Goal: Task Accomplishment & Management: Manage account settings

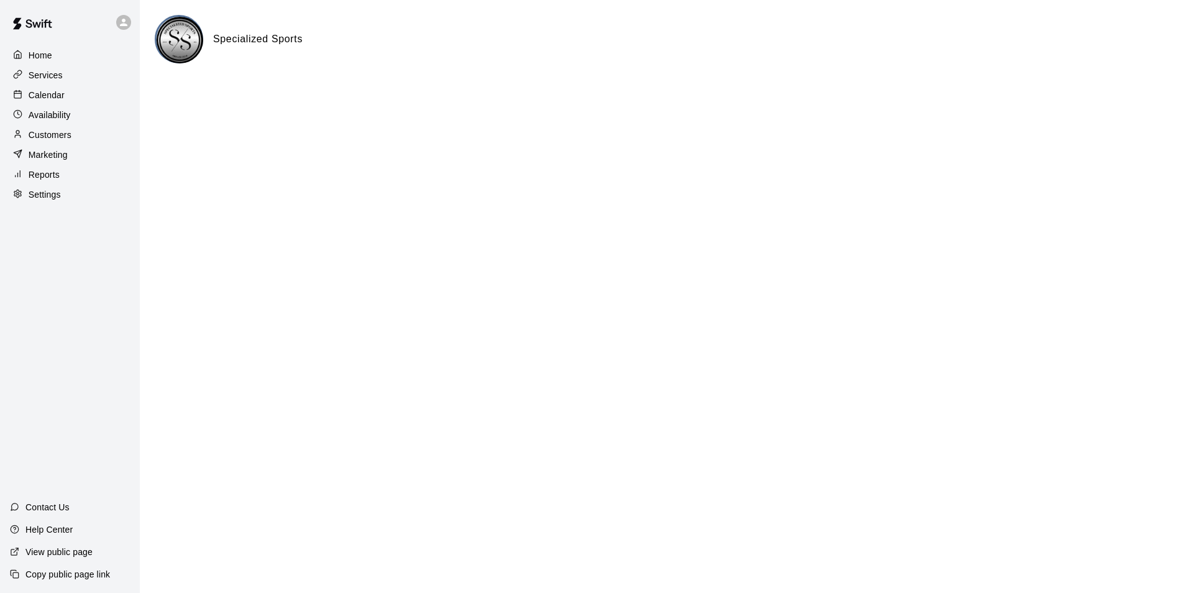
click at [52, 101] on p "Calendar" at bounding box center [47, 95] width 36 height 12
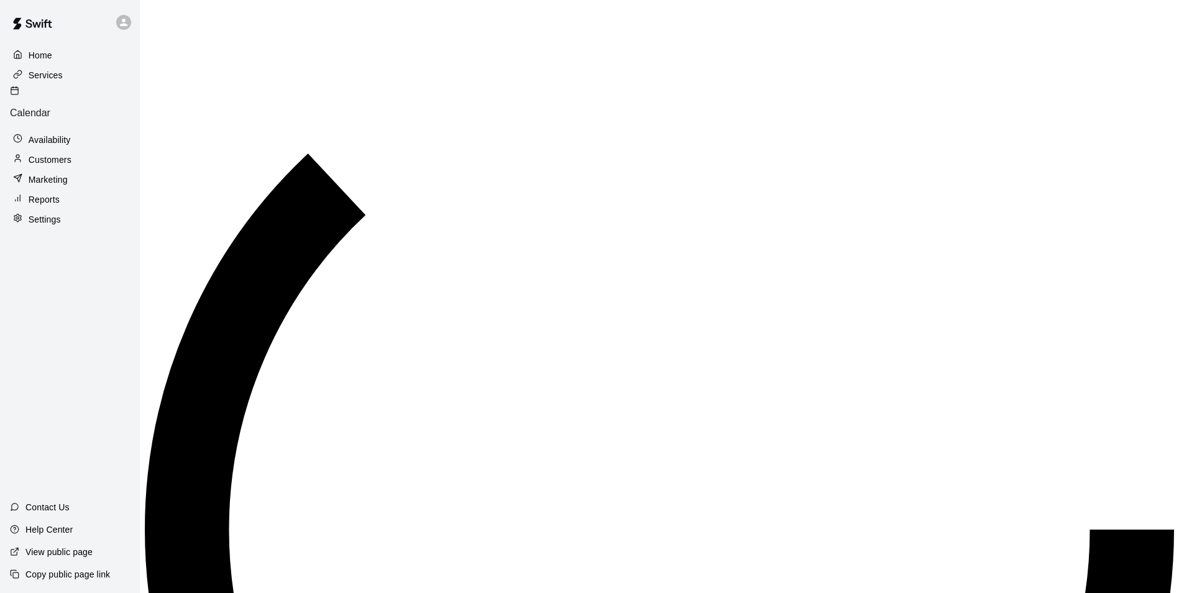
scroll to position [616, 0]
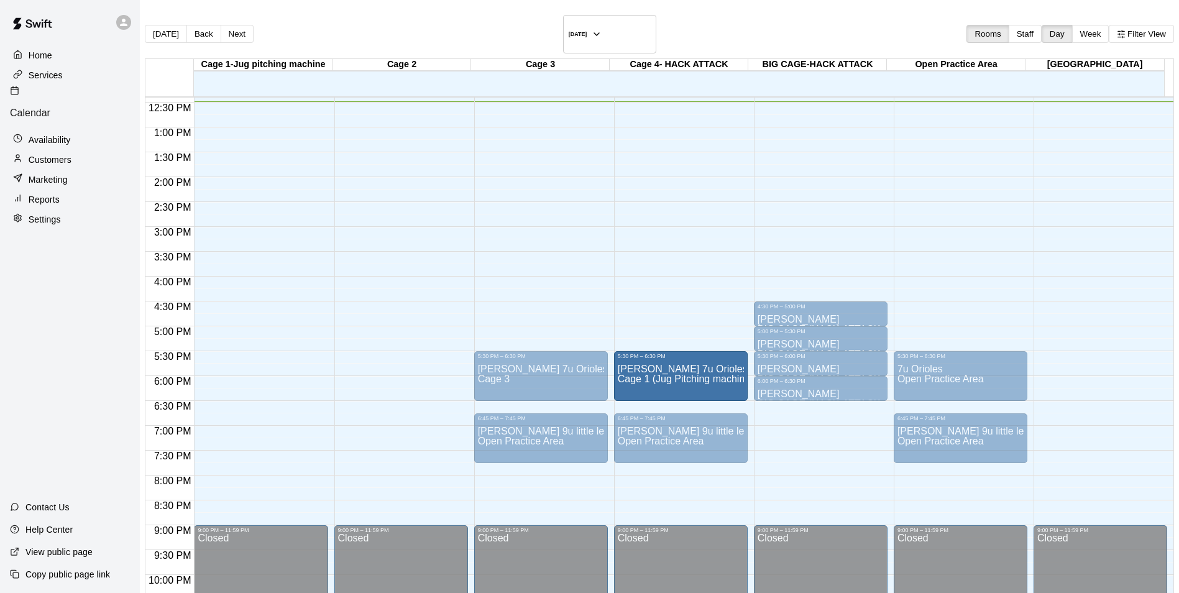
drag, startPoint x: 268, startPoint y: 362, endPoint x: 636, endPoint y: 370, distance: 368.6
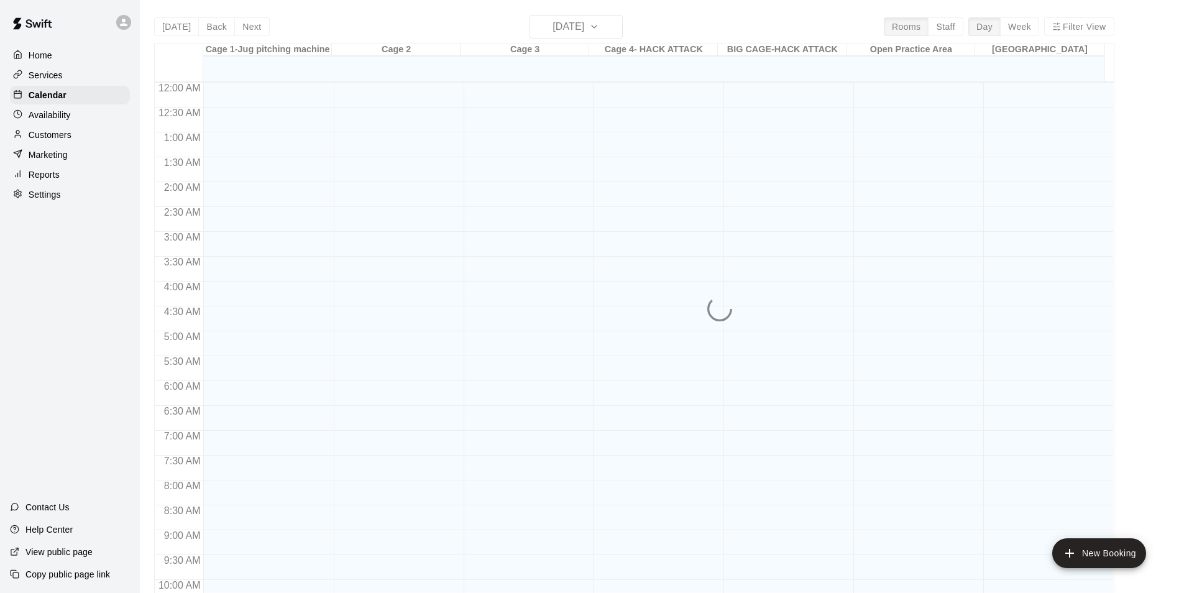
scroll to position [621, 0]
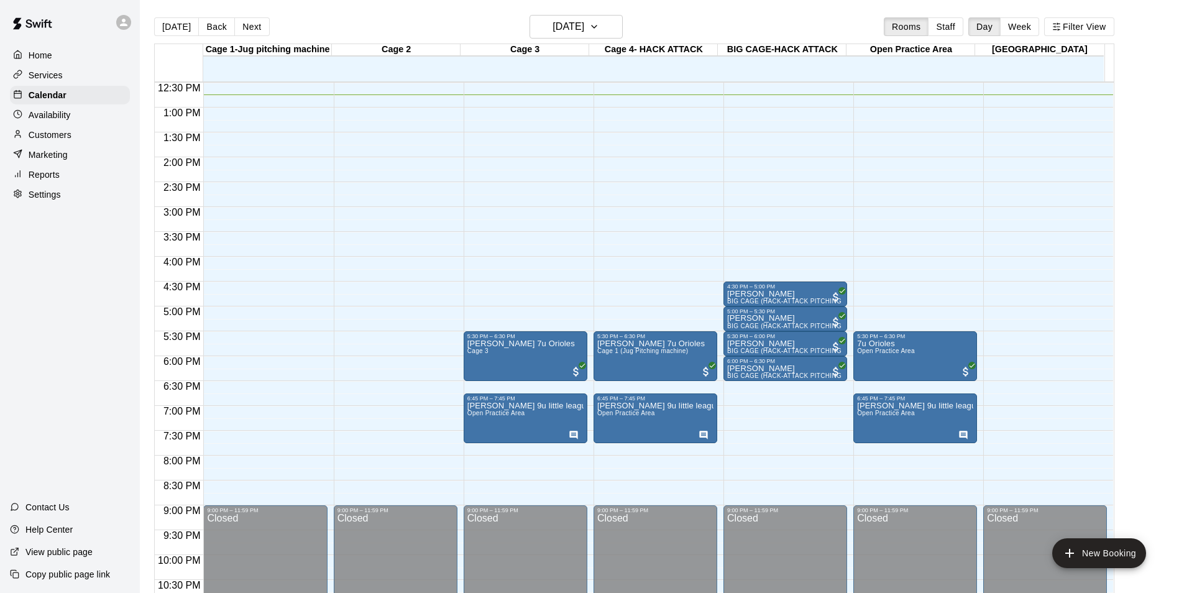
click at [442, 14] on main "Today Back Next Thursday Aug 14 Rooms Staff Day Week Filter View Cage 1-Jug pit…" at bounding box center [659, 306] width 1039 height 613
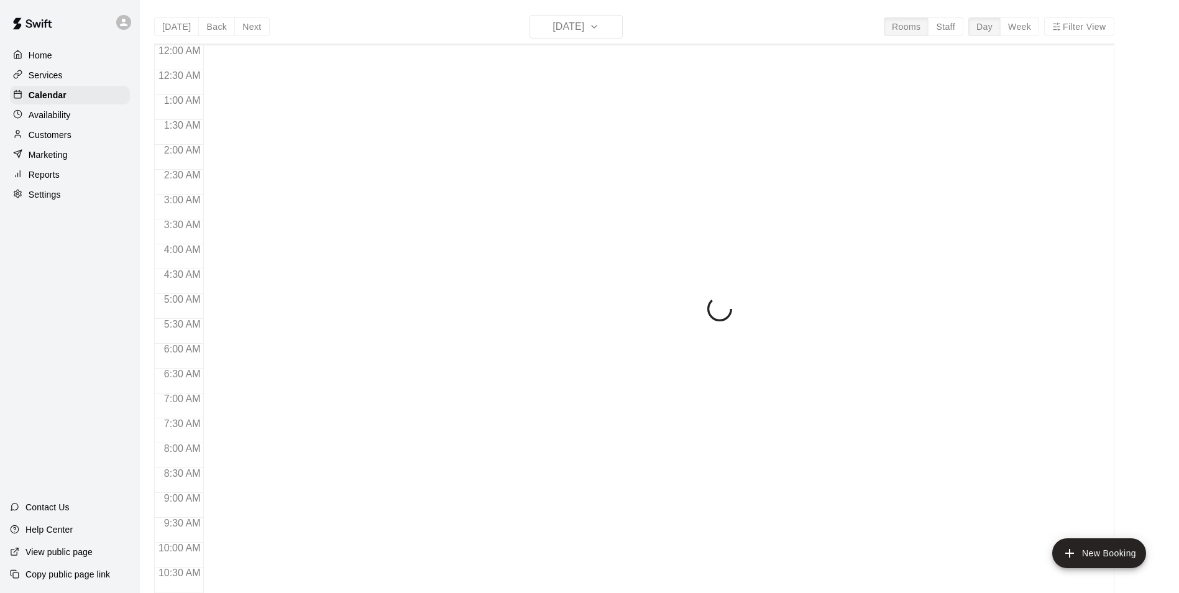
scroll to position [631, 0]
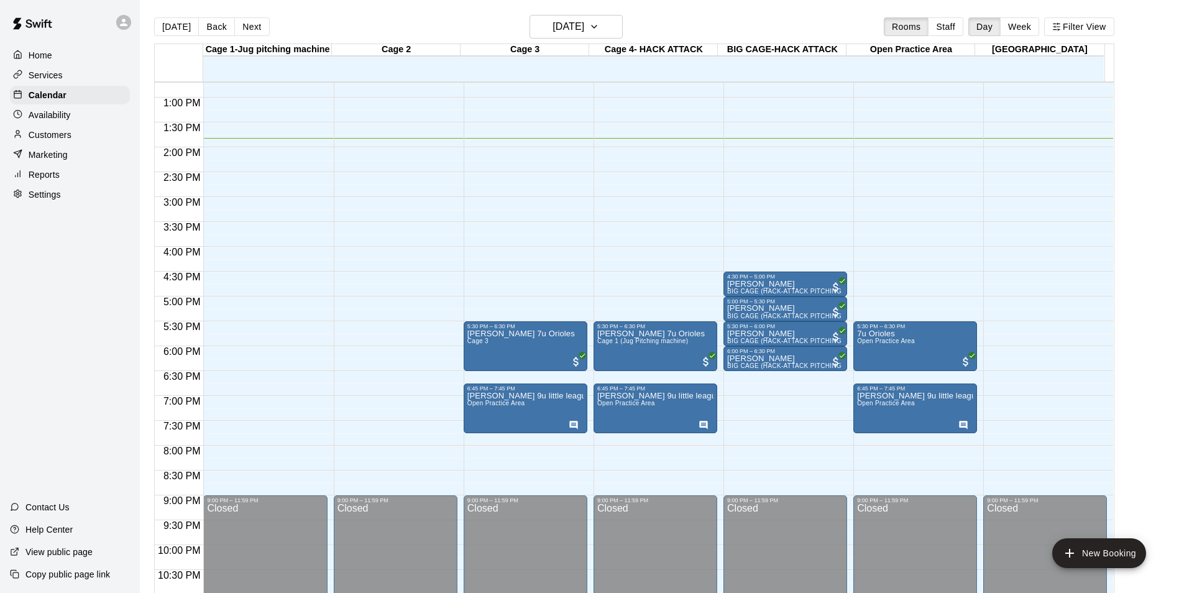
click at [66, 134] on p "Customers" at bounding box center [50, 135] width 43 height 12
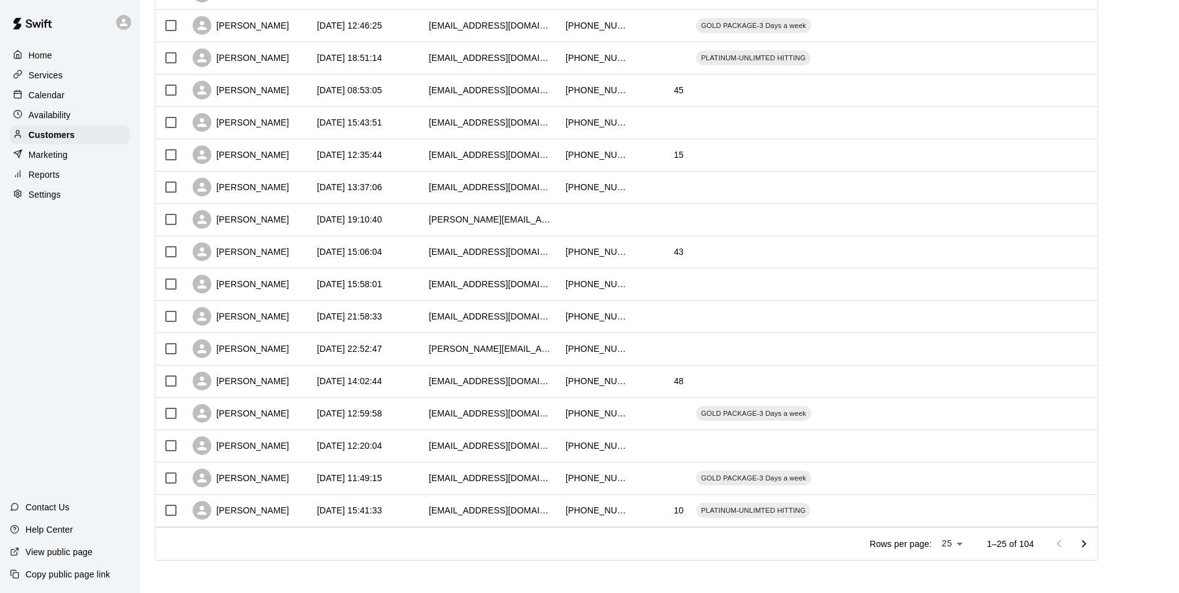
scroll to position [482, 0]
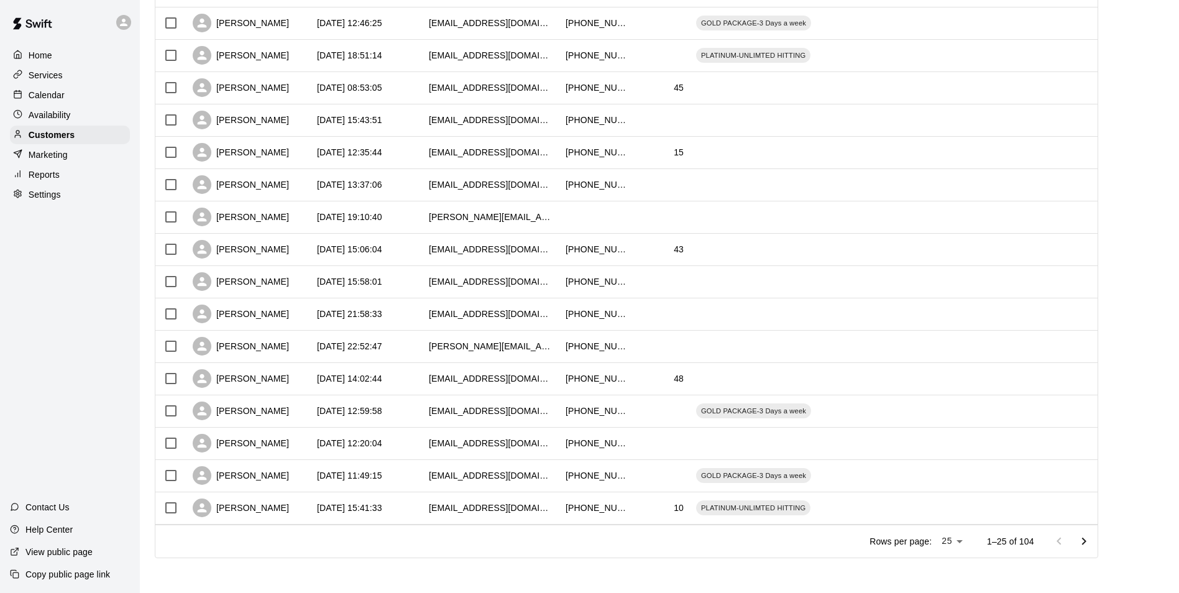
click at [1086, 541] on icon "Go to next page" at bounding box center [1083, 540] width 4 height 7
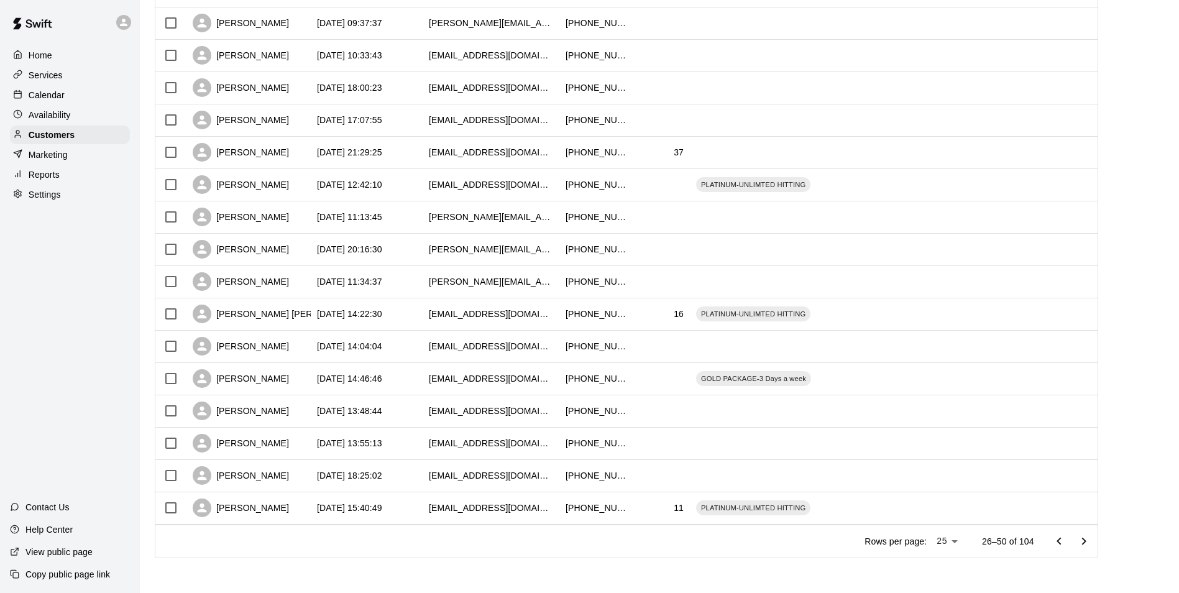
click at [1091, 539] on icon "Go to next page" at bounding box center [1083, 541] width 15 height 15
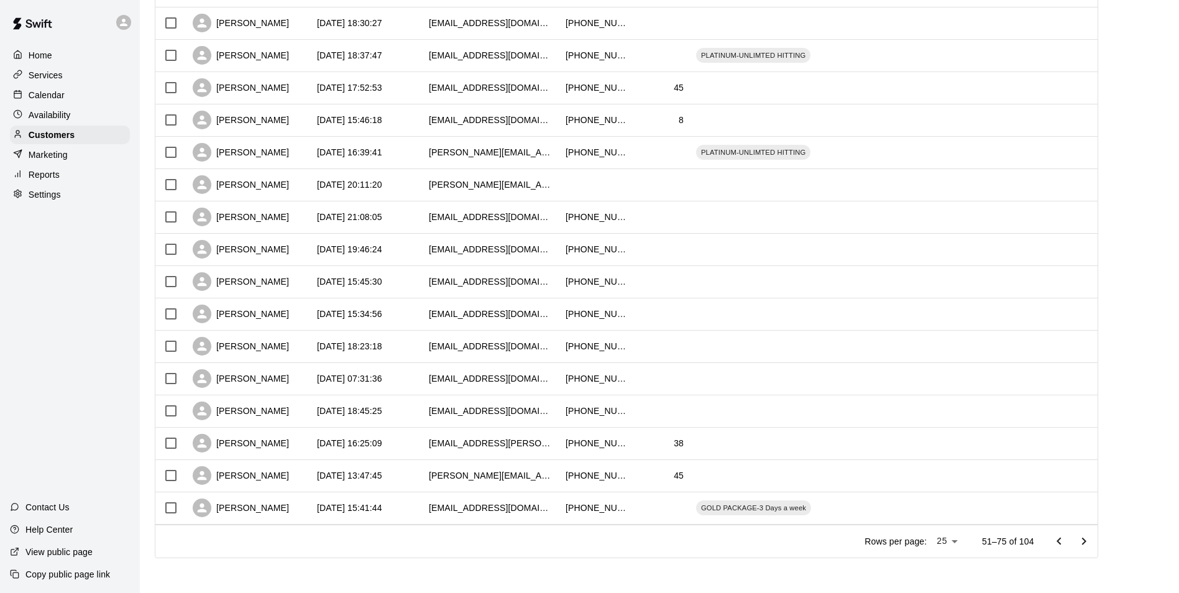
click at [1091, 541] on icon "Go to next page" at bounding box center [1083, 541] width 15 height 15
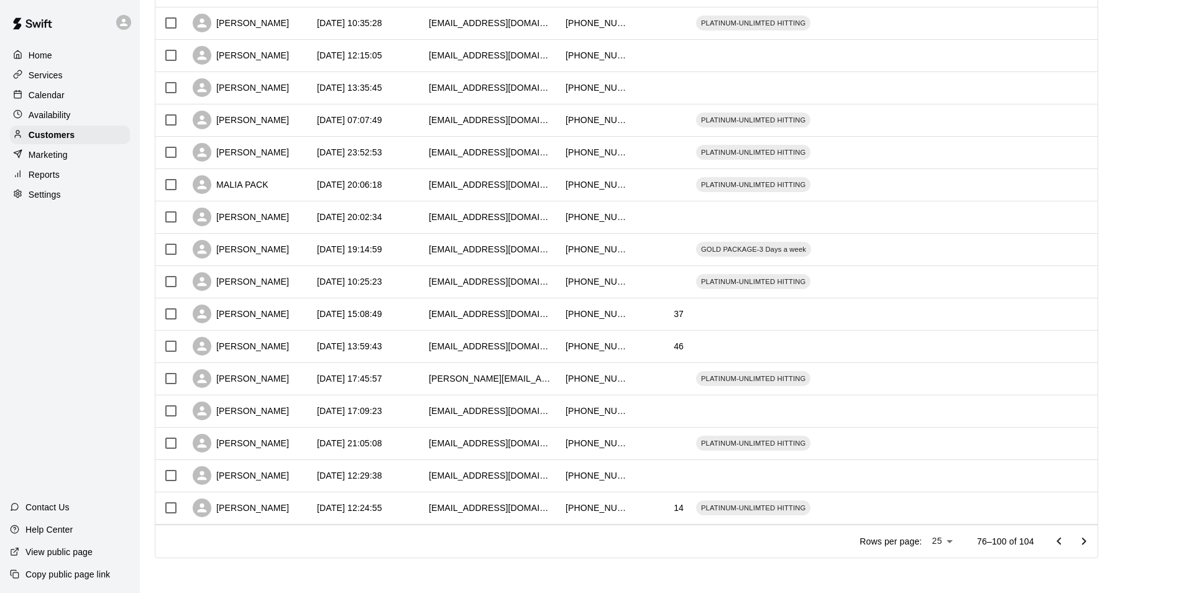
click at [1091, 535] on icon "Go to next page" at bounding box center [1083, 541] width 15 height 15
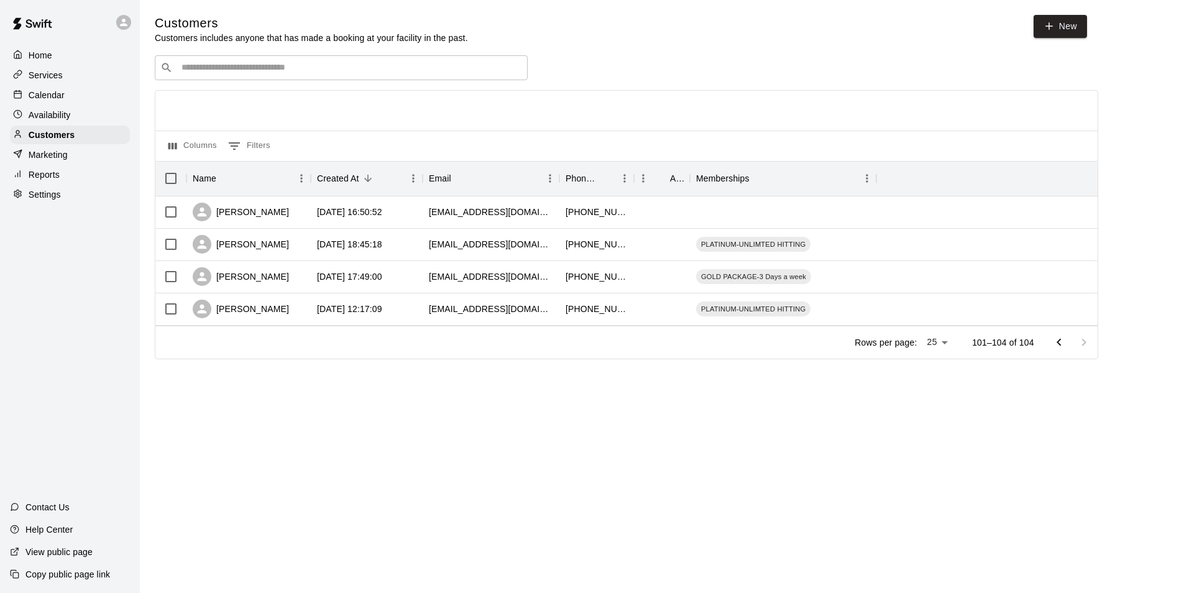
scroll to position [0, 0]
click at [1065, 342] on icon "Go to previous page" at bounding box center [1066, 342] width 15 height 15
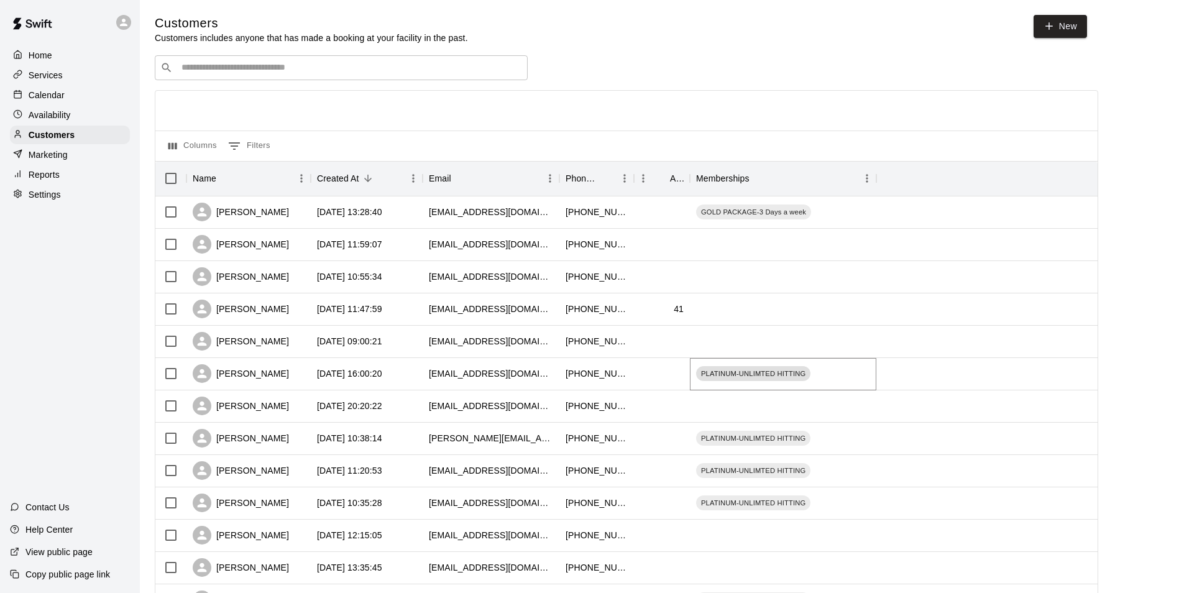
click at [721, 373] on span "PLATINUM-UNLIMTED HITTING" at bounding box center [753, 374] width 114 height 10
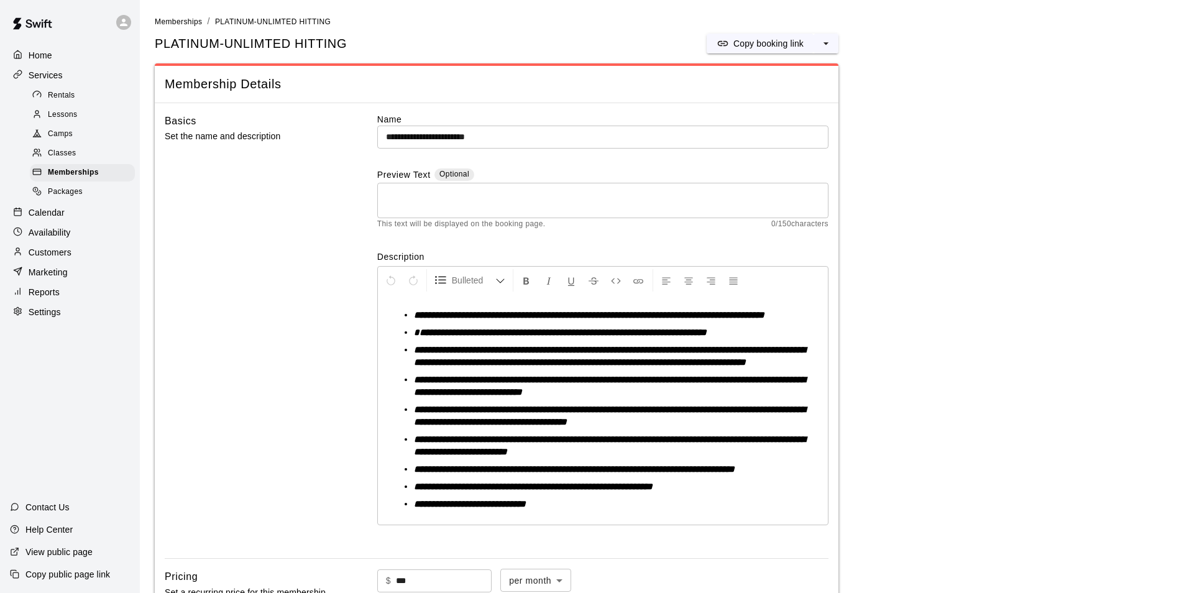
click at [50, 259] on p "Customers" at bounding box center [50, 252] width 43 height 12
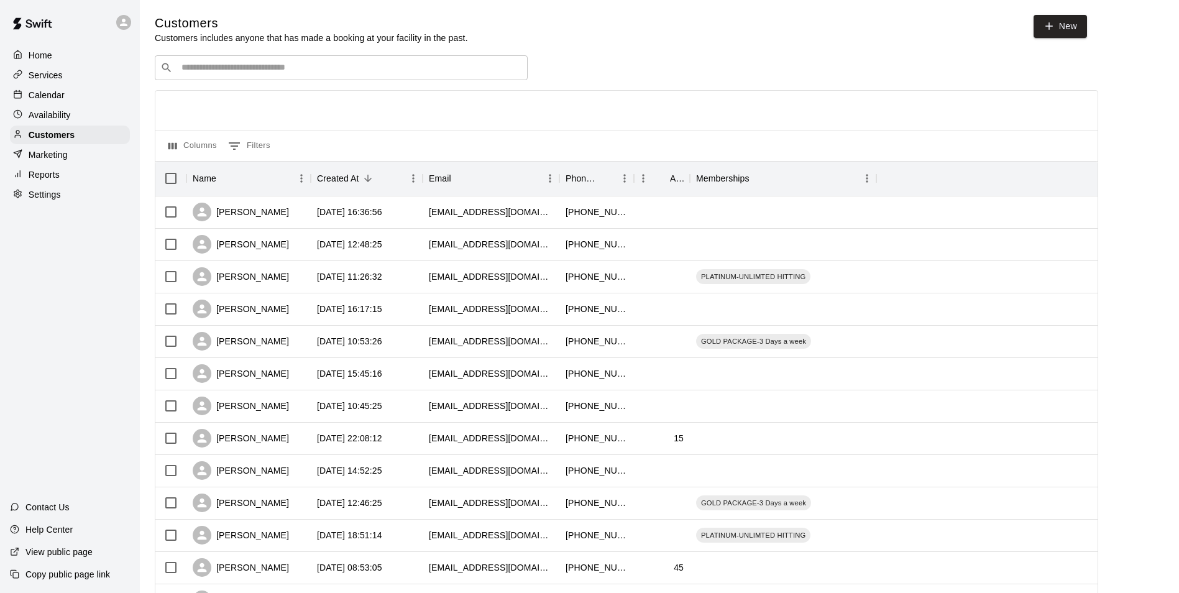
click at [295, 71] on input "Search customers by name or email" at bounding box center [350, 68] width 344 height 12
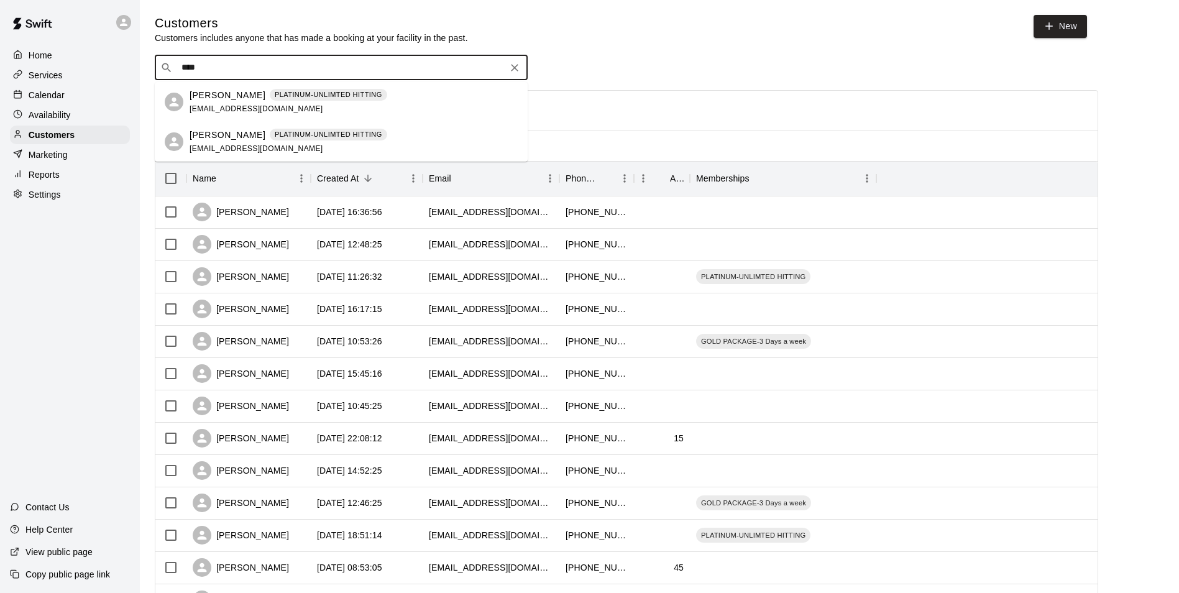
type input "*****"
click at [248, 103] on div "Stacy Jones PLATINUM-UNLIMTED HITTING stacypjones@hotmail.com" at bounding box center [289, 102] width 198 height 27
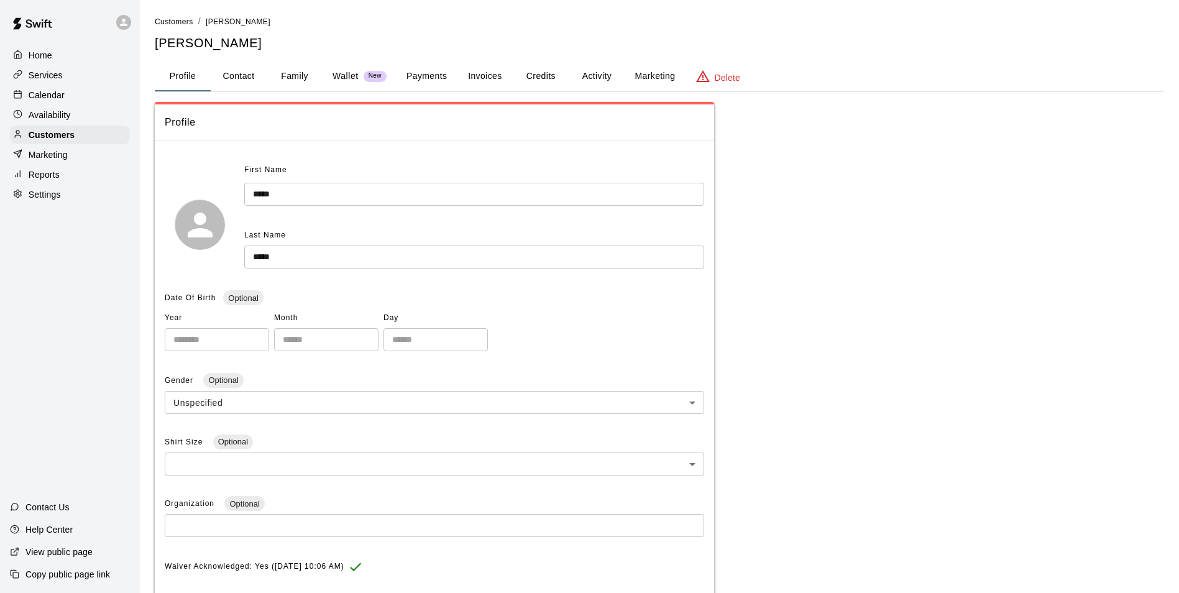
click at [597, 73] on button "Activity" at bounding box center [597, 77] width 56 height 30
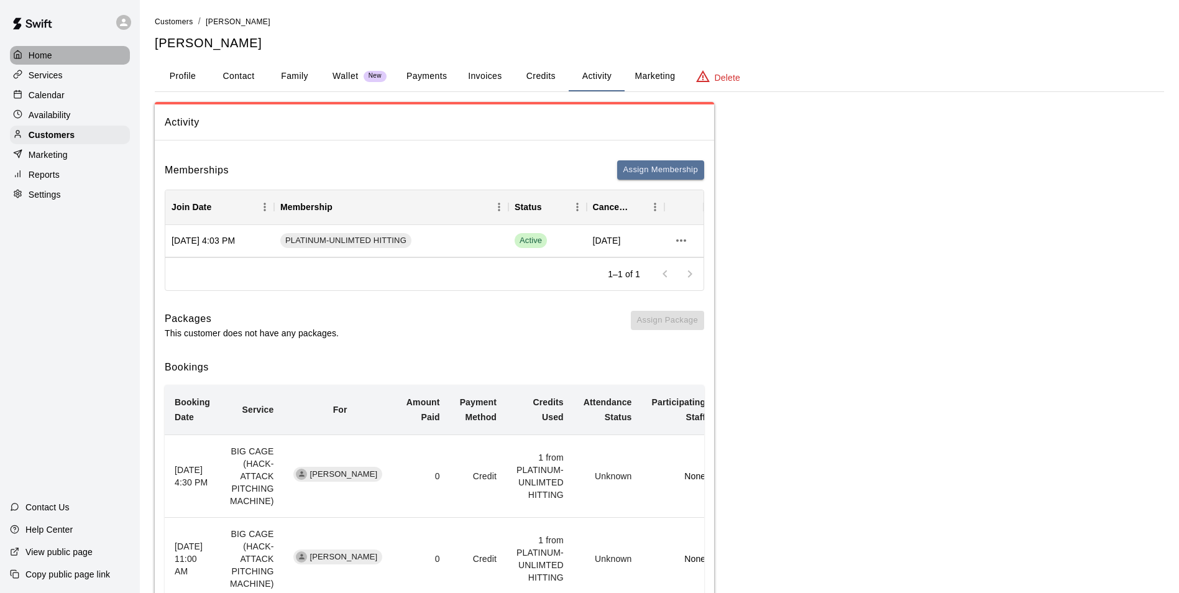
click at [45, 55] on p "Home" at bounding box center [41, 55] width 24 height 12
